Goal: Information Seeking & Learning: Understand process/instructions

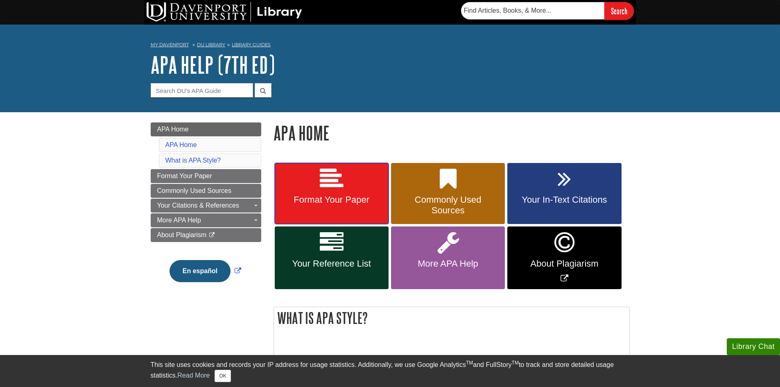
click at [338, 186] on icon at bounding box center [332, 179] width 24 height 24
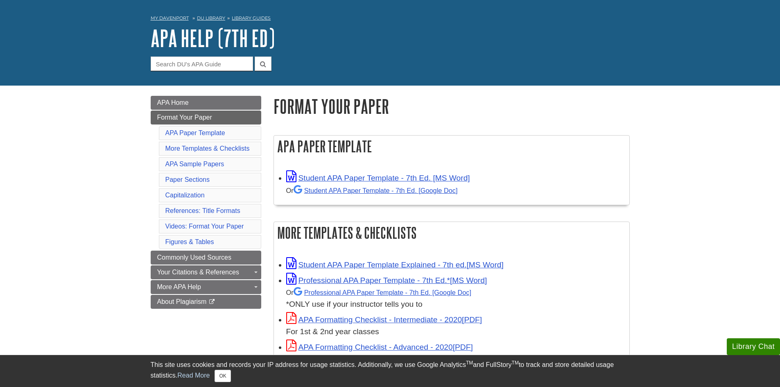
scroll to position [41, 0]
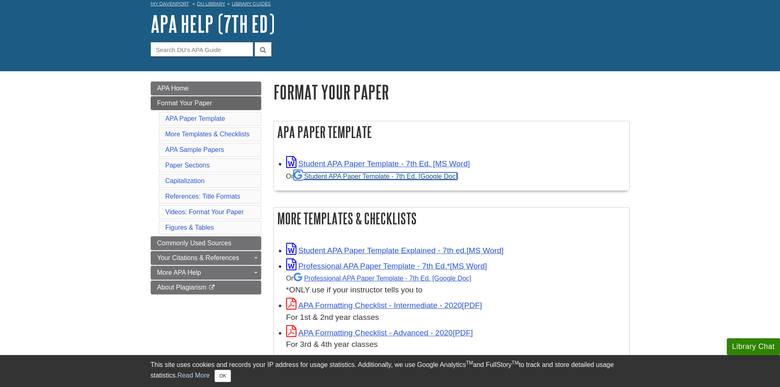
click at [375, 174] on link "Student APA Paper Template - 7th Ed. [Google Doc]" at bounding box center [376, 175] width 164 height 7
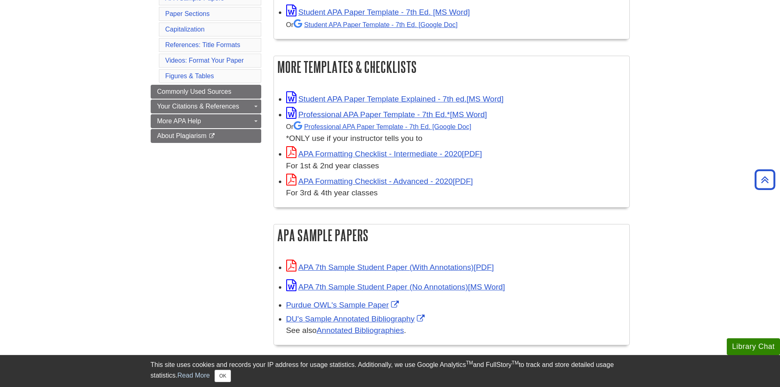
scroll to position [205, 0]
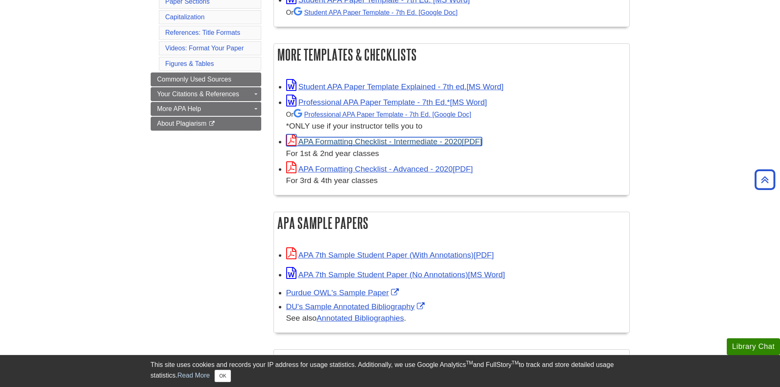
click at [398, 141] on link "APA Formatting Checklist - Intermediate - 2020" at bounding box center [384, 141] width 196 height 9
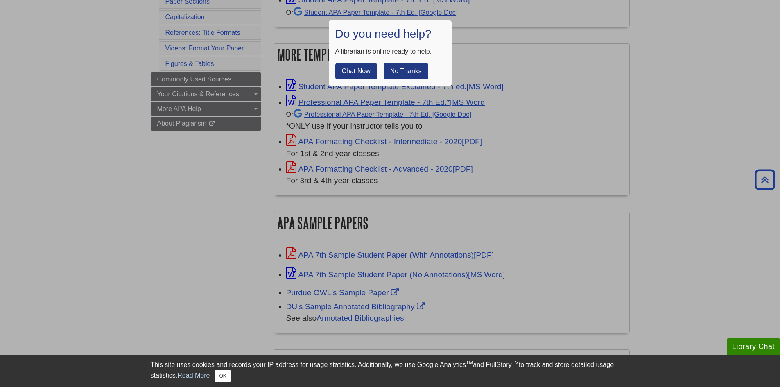
click at [406, 72] on button "No Thanks" at bounding box center [406, 71] width 45 height 16
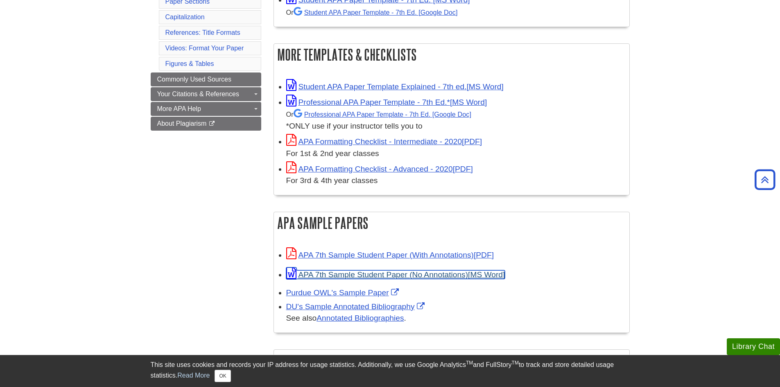
click at [378, 274] on link "APA 7th Sample Student Paper (No Annotations)" at bounding box center [395, 274] width 219 height 9
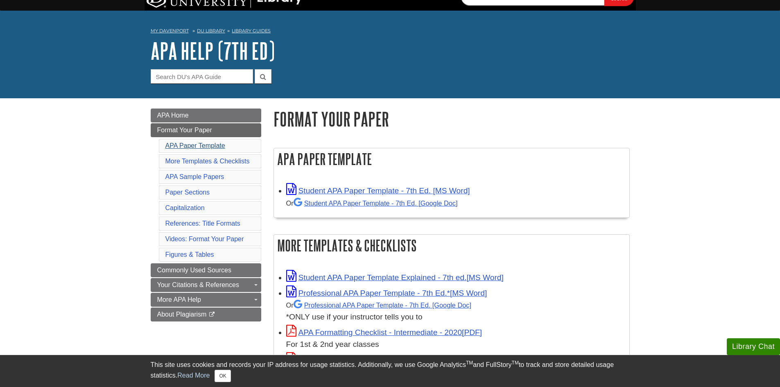
scroll to position [0, 0]
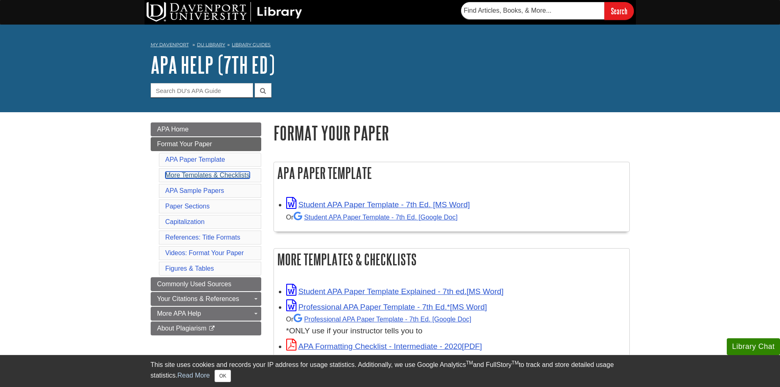
click at [190, 175] on link "More Templates & Checklists" at bounding box center [207, 175] width 84 height 7
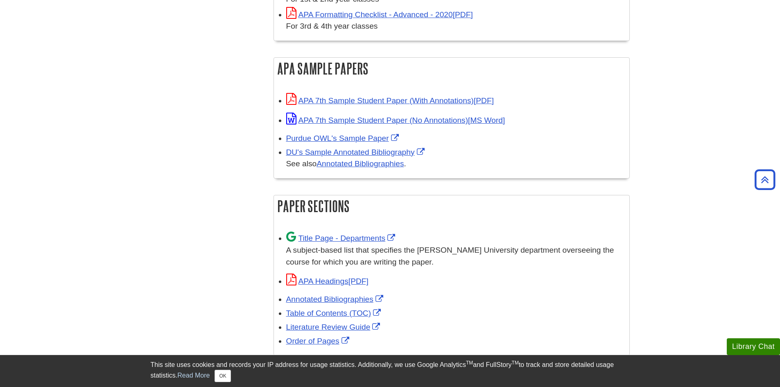
scroll to position [371, 0]
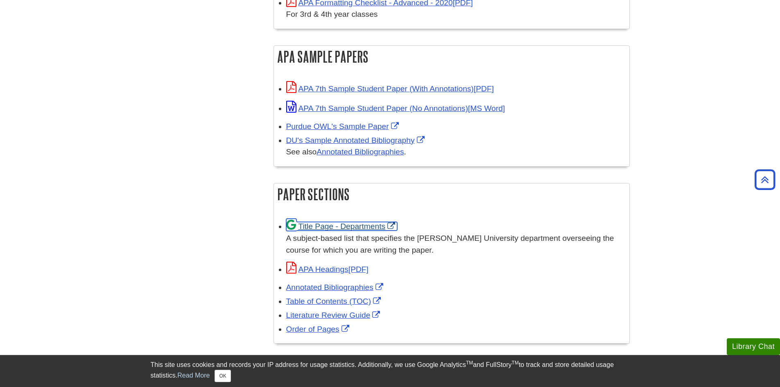
click at [349, 226] on link "Title Page - Departments" at bounding box center [341, 226] width 111 height 9
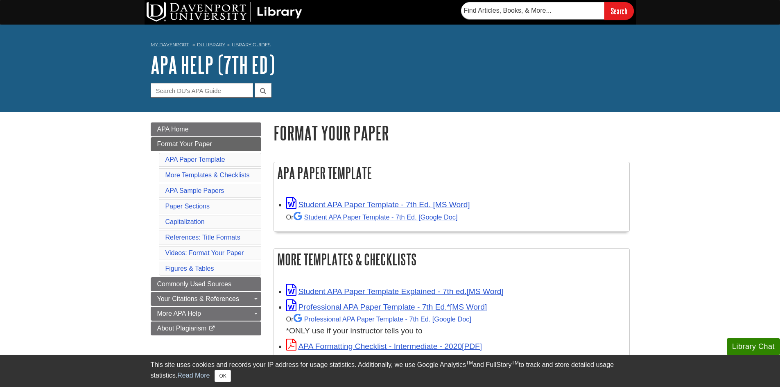
scroll to position [41, 0]
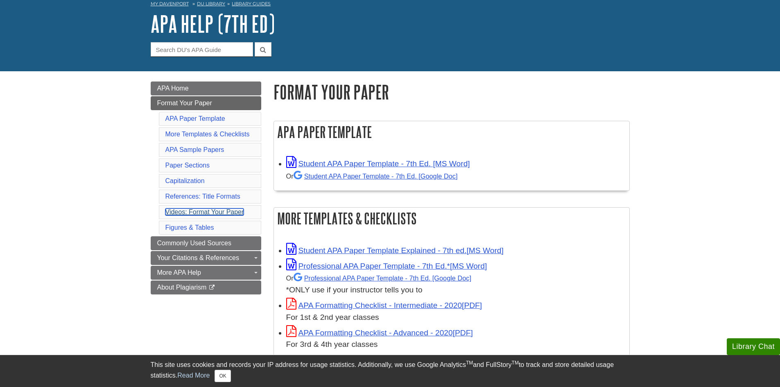
click at [187, 213] on link "Videos: Format Your Paper" at bounding box center [204, 211] width 79 height 7
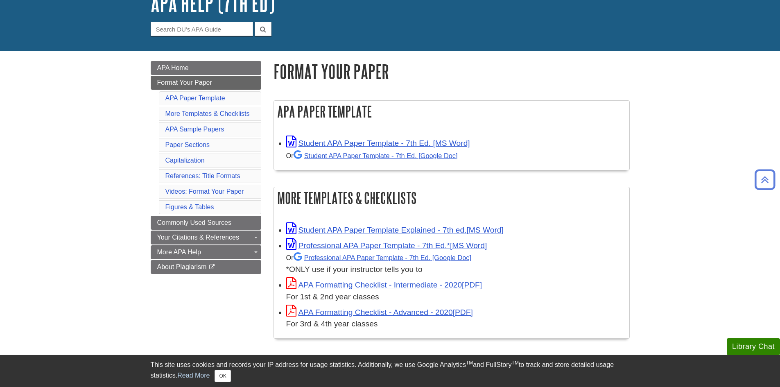
scroll to position [27, 0]
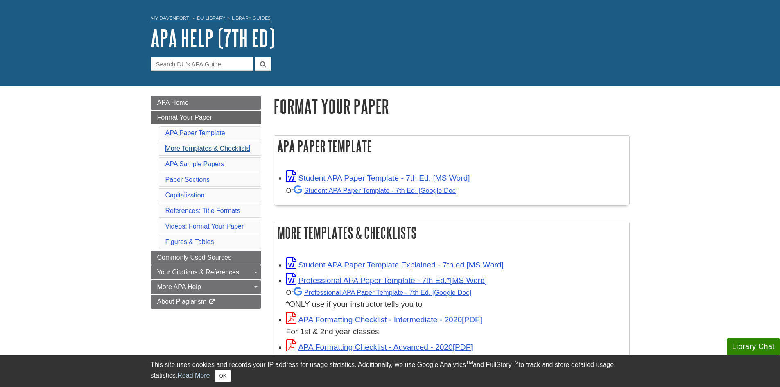
click at [186, 148] on link "More Templates & Checklists" at bounding box center [207, 148] width 84 height 7
